Goal: Find specific page/section: Find specific page/section

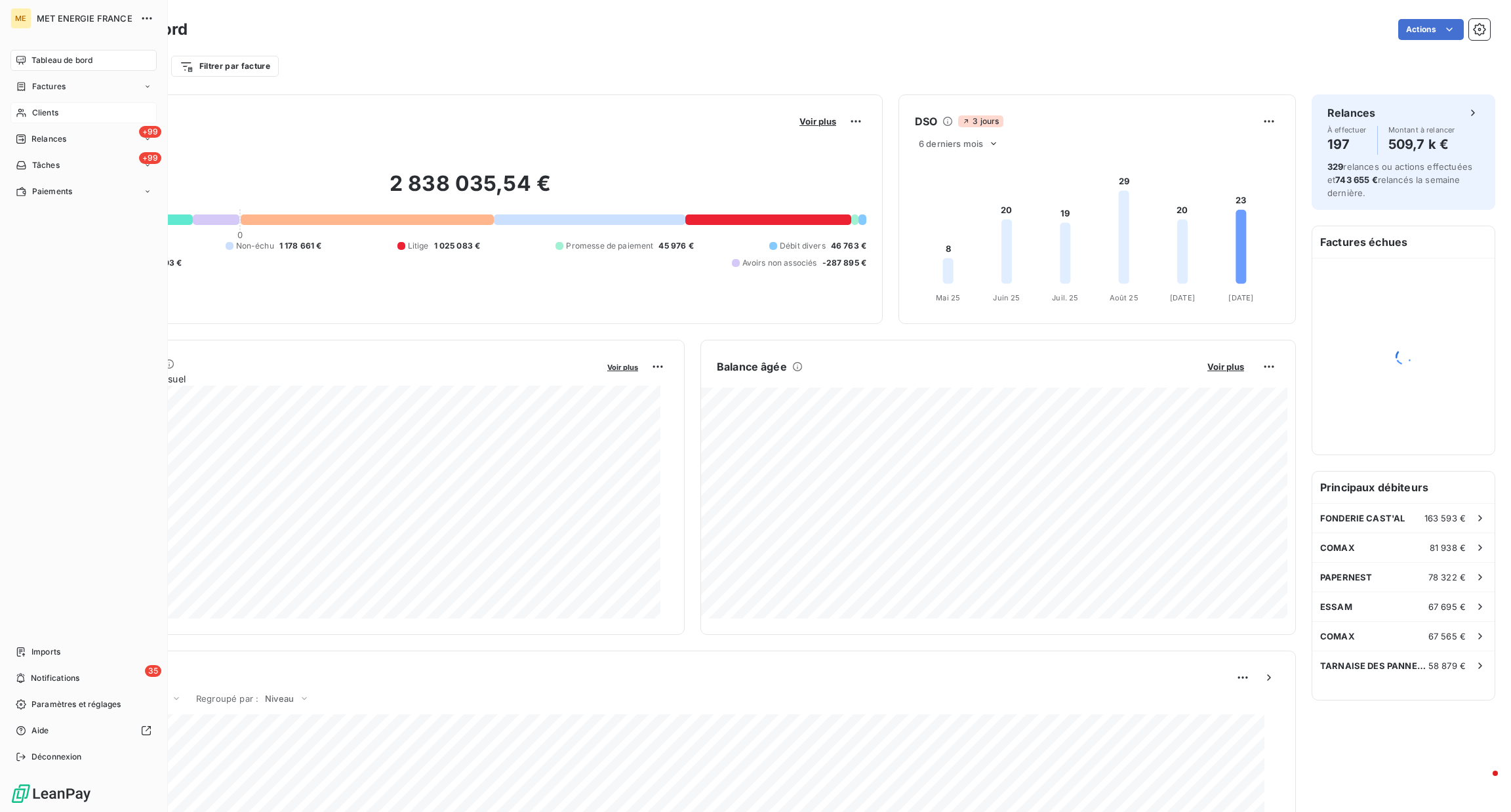
click at [59, 103] on div "Clients" at bounding box center [84, 113] width 147 height 21
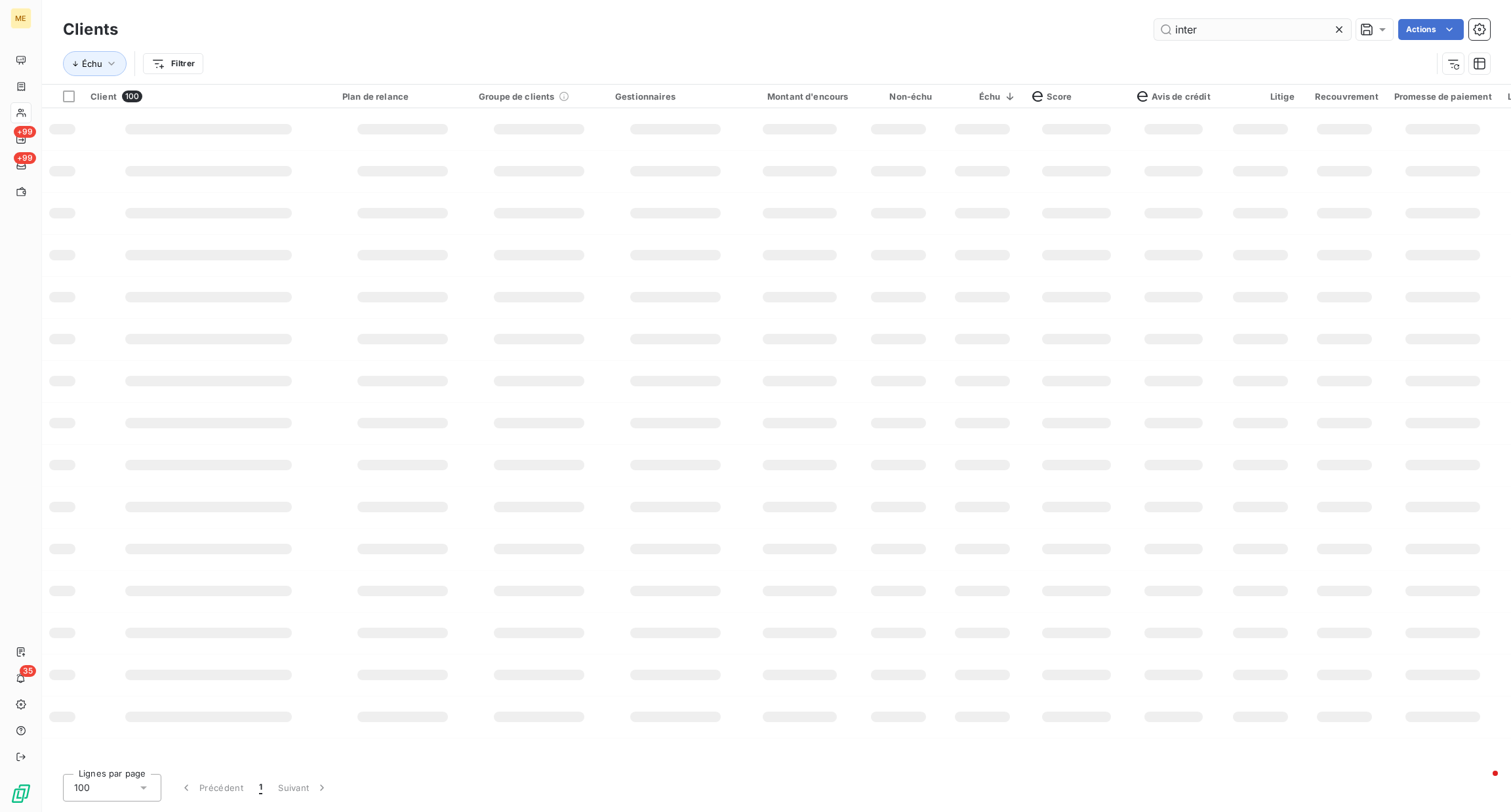
type input "interp"
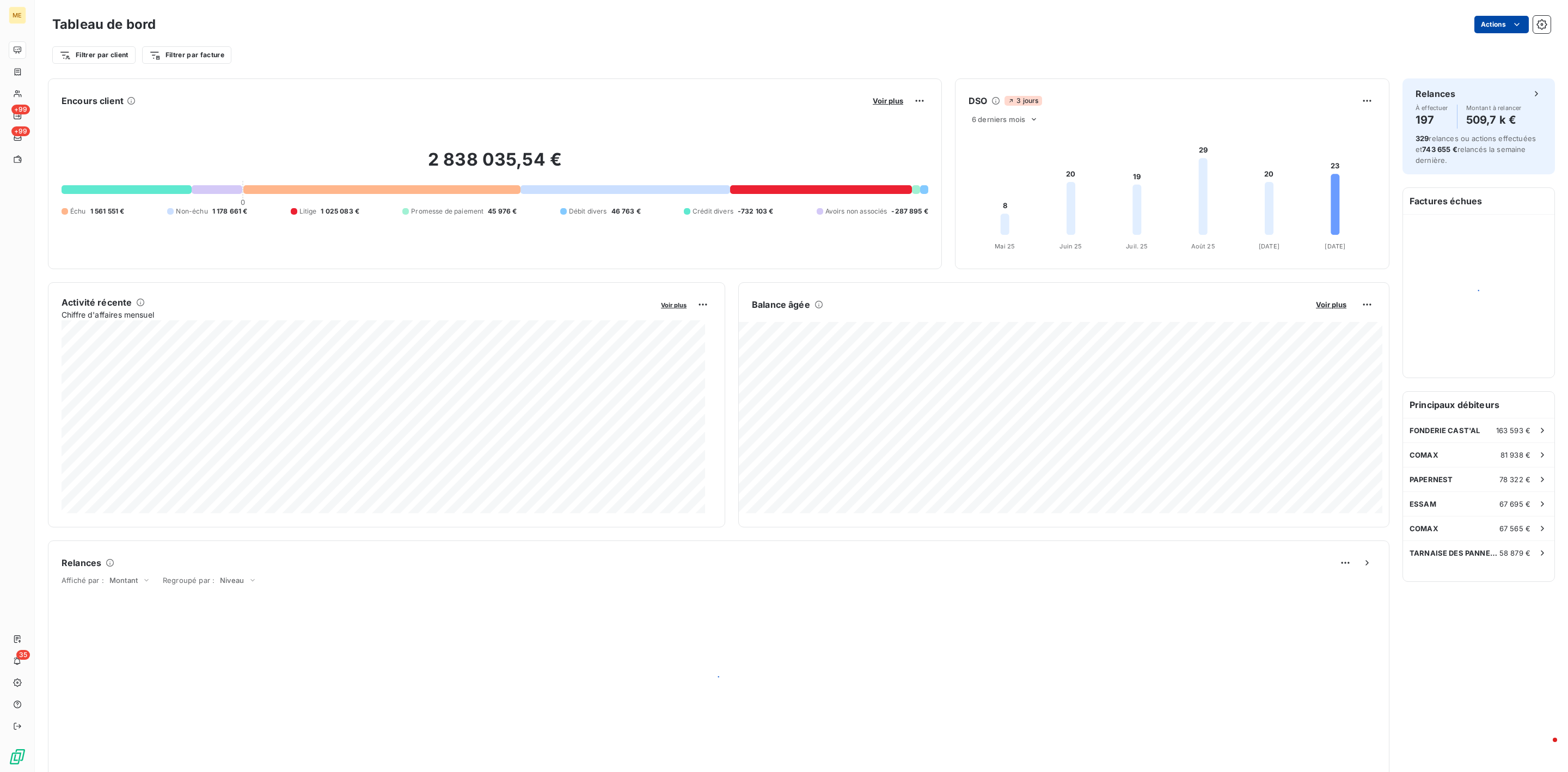
click at [1472, 24] on html "ME +99 +99 35 Tableau de bord Actions Filtrer par client Filtrer par facture En…" at bounding box center [784, 386] width 1568 height 772
click at [515, 43] on html "ME +99 +99 35 Tableau de bord Actions Exporter le tableau de bord Planifier un …" at bounding box center [784, 386] width 1568 height 772
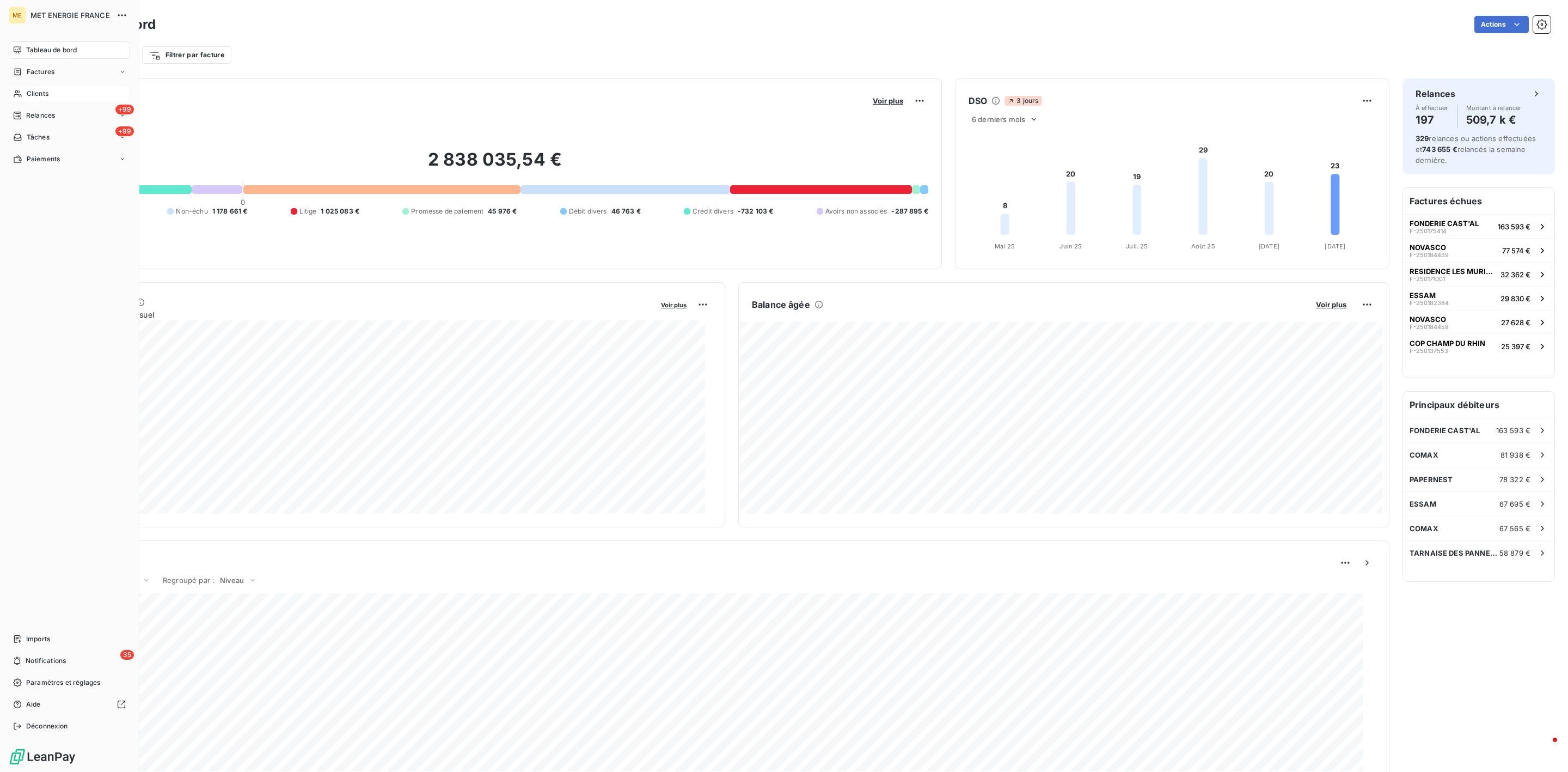
click at [35, 92] on span "Clients" at bounding box center [38, 94] width 22 height 10
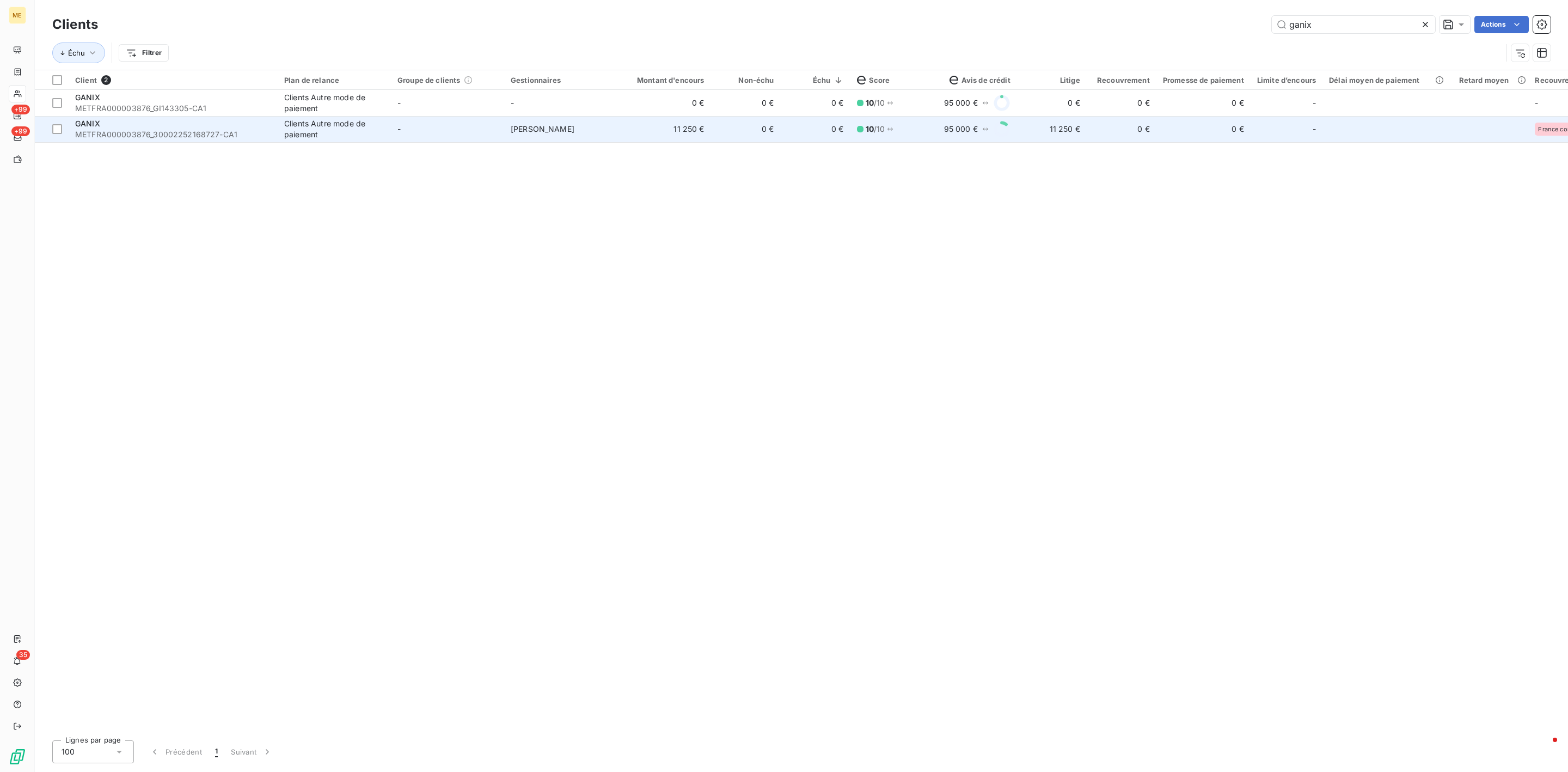
type input "ganix"
click at [480, 137] on td "-" at bounding box center [448, 129] width 113 height 26
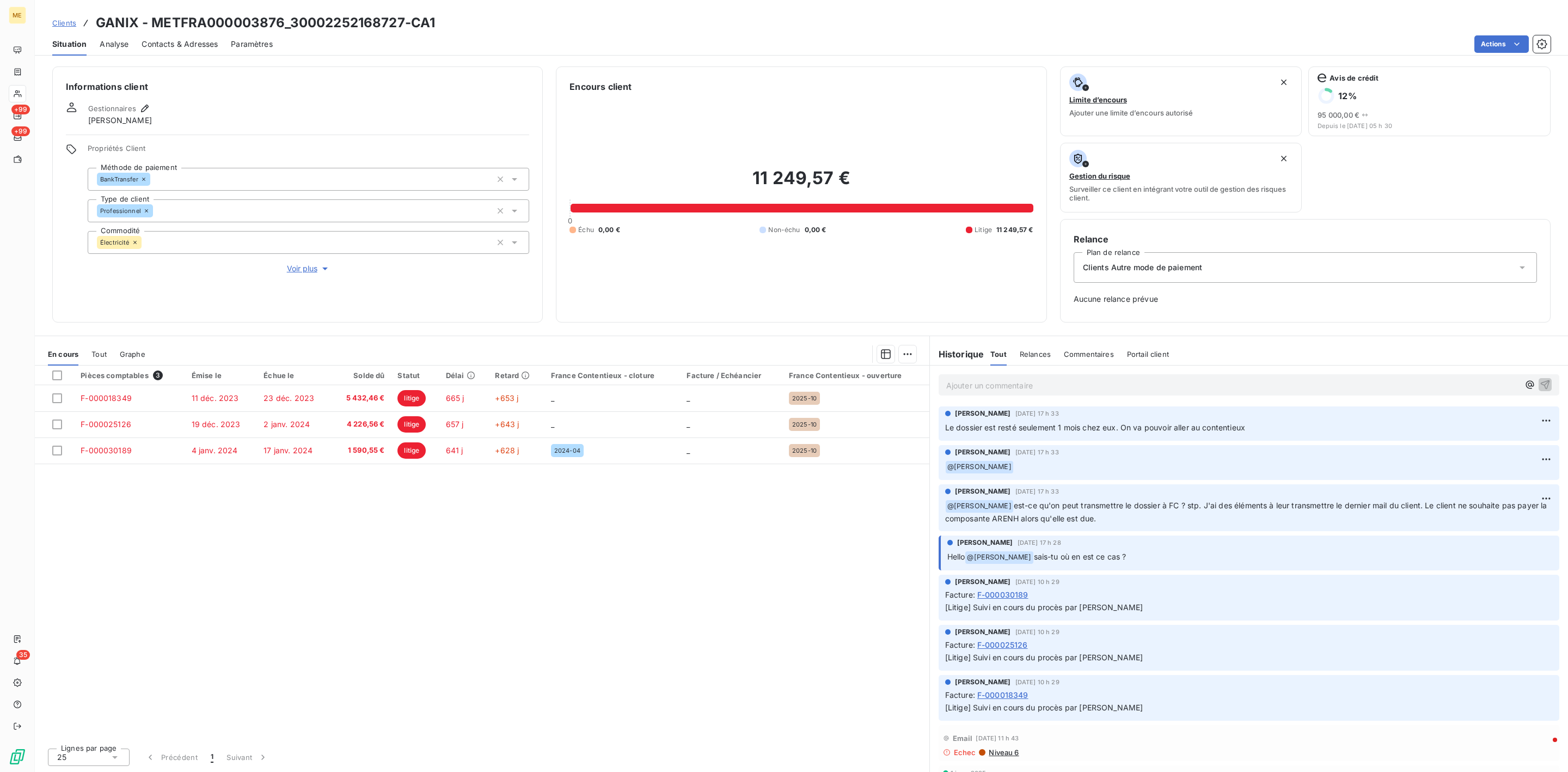
click at [1058, 390] on p "Ajouter un commentaire ﻿" at bounding box center [1233, 385] width 573 height 13
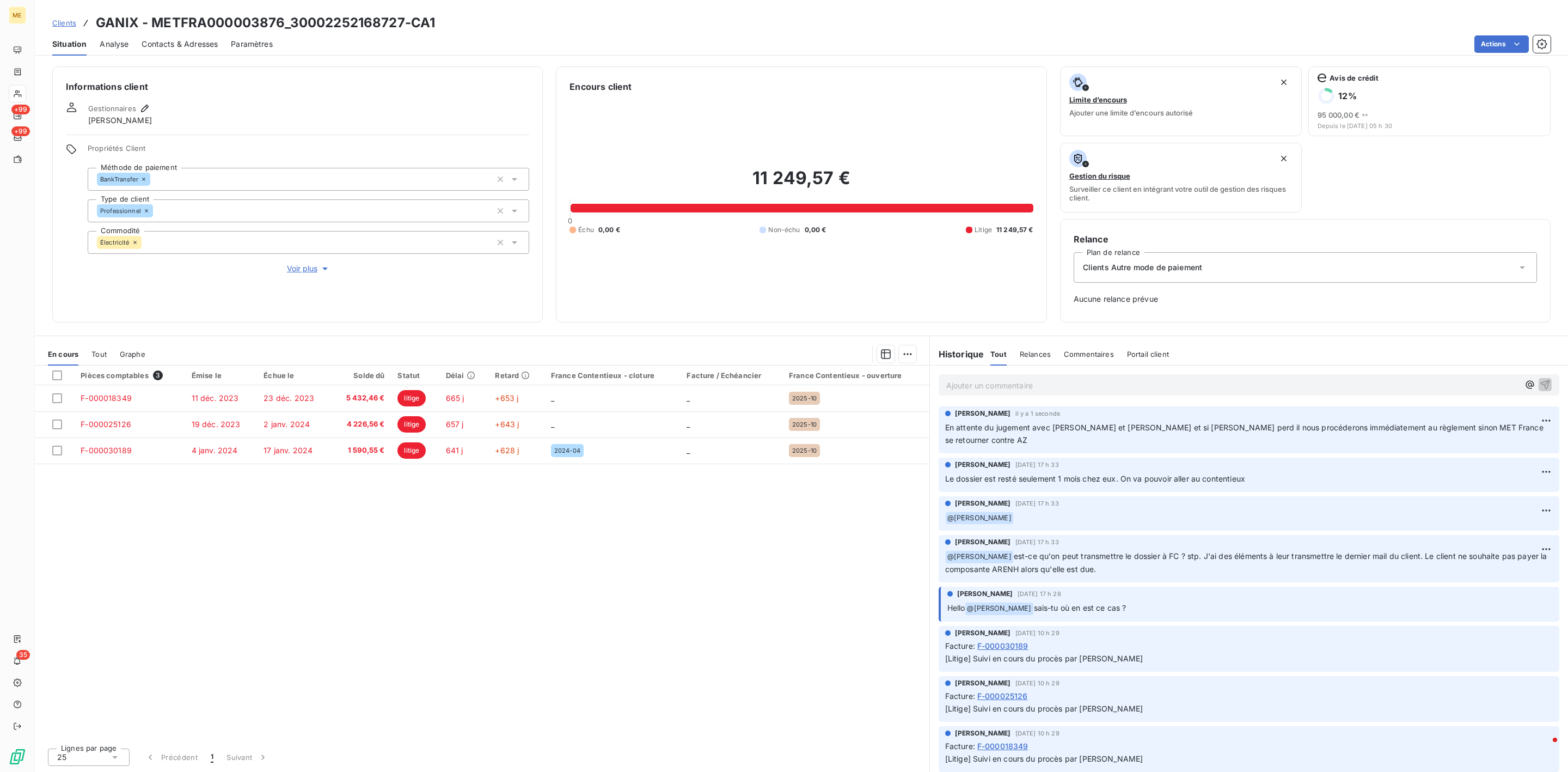
click at [1544, 424] on div "[PERSON_NAME] il y a 1 seconde En attente du jugement avec [PERSON_NAME] et [PE…" at bounding box center [1249, 429] width 620 height 47
click at [1540, 420] on html "ME +99 +99 35 Clients GANIX - METFRA000003876_30002252168727-CA1 Situation Anal…" at bounding box center [784, 386] width 1568 height 772
click at [1490, 445] on div "Editer" at bounding box center [1508, 445] width 61 height 17
click at [1483, 428] on span "En attente du jugement avec [PERSON_NAME] et [PERSON_NAME] et si [PERSON_NAME] …" at bounding box center [1231, 434] width 573 height 22
click at [1513, 432] on span "En attente du jugement avec [PERSON_NAME] et [PERSON_NAME] et si [PERSON_NAME] …" at bounding box center [1231, 434] width 573 height 22
